Goal: Obtain resource: Download file/media

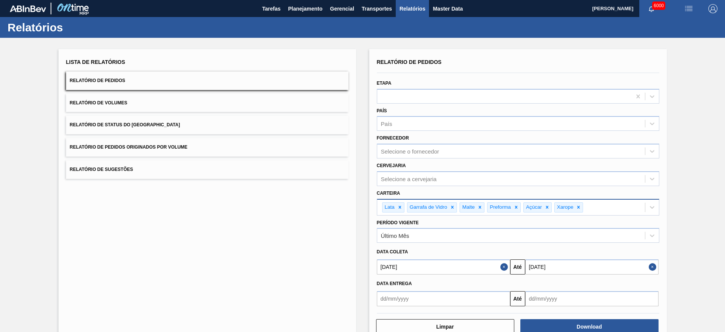
click at [577, 207] on icon at bounding box center [578, 206] width 5 height 5
click at [545, 205] on icon at bounding box center [547, 206] width 5 height 5
click at [513, 203] on div at bounding box center [516, 206] width 8 height 9
click at [479, 206] on icon at bounding box center [480, 207] width 3 height 3
click at [451, 206] on icon at bounding box center [452, 206] width 5 height 5
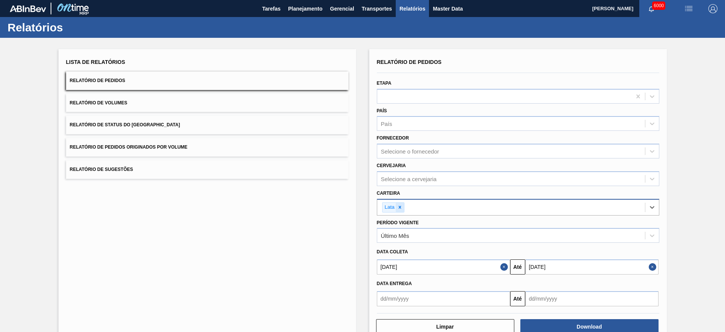
click at [400, 206] on icon at bounding box center [399, 206] width 5 height 5
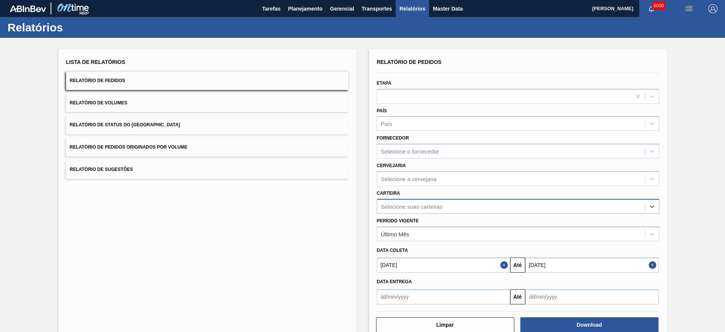
click at [405, 211] on div "Selecione suas carteiras" at bounding box center [511, 206] width 268 height 11
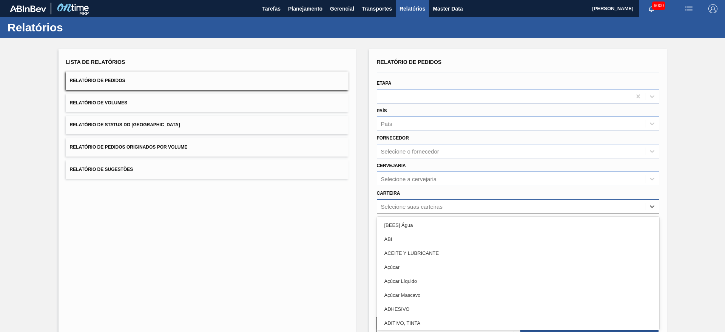
click at [401, 204] on div "Selecione suas carteiras" at bounding box center [412, 206] width 62 height 6
type input "lata"
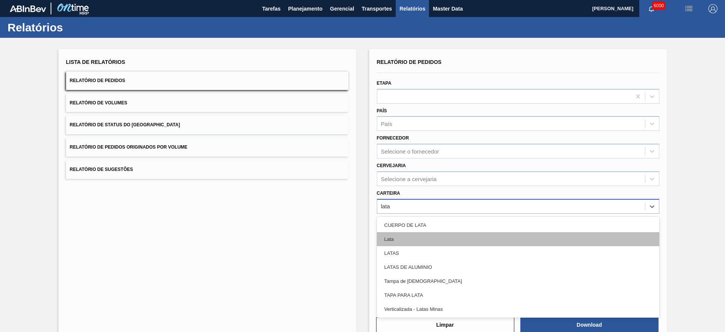
click at [403, 239] on div "Lata" at bounding box center [518, 239] width 283 height 14
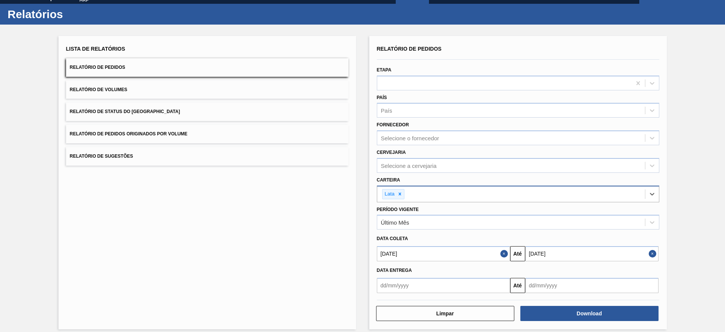
scroll to position [20, 0]
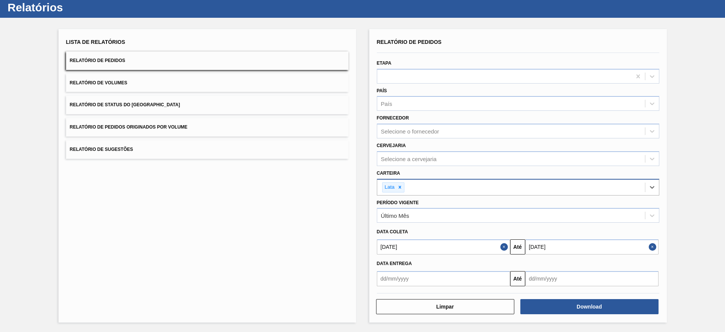
click at [504, 247] on button "Close" at bounding box center [506, 246] width 10 height 15
click at [649, 246] on button "Close" at bounding box center [654, 246] width 10 height 15
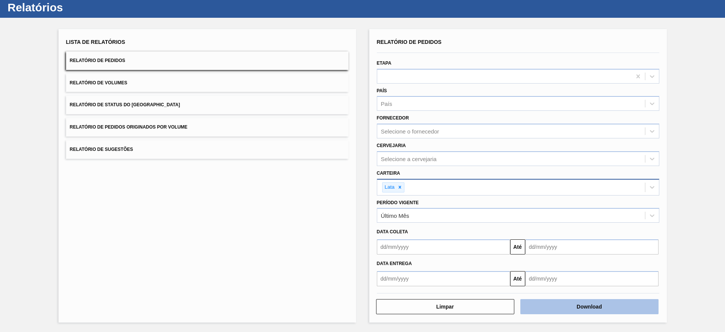
click at [590, 307] on button "Download" at bounding box center [590, 306] width 138 height 15
